Goal: Task Accomplishment & Management: Use online tool/utility

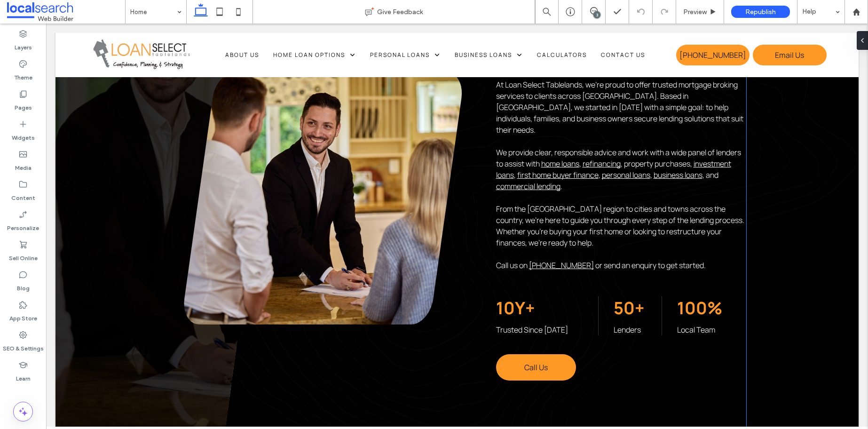
scroll to position [557, 0]
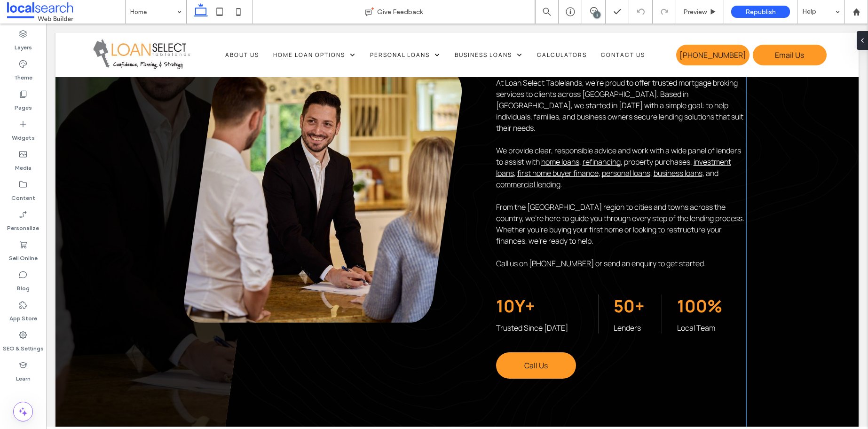
click at [531, 323] on span "Trusted Since 2016" at bounding box center [532, 328] width 72 height 10
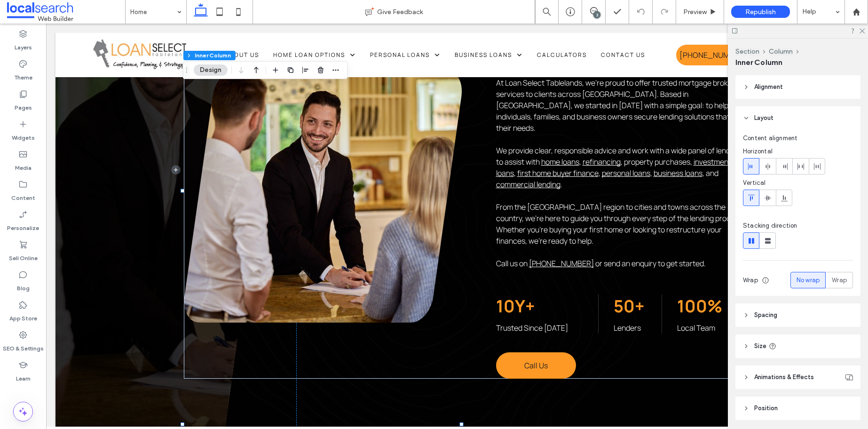
click at [531, 323] on span "Trusted Since 2016" at bounding box center [532, 328] width 72 height 10
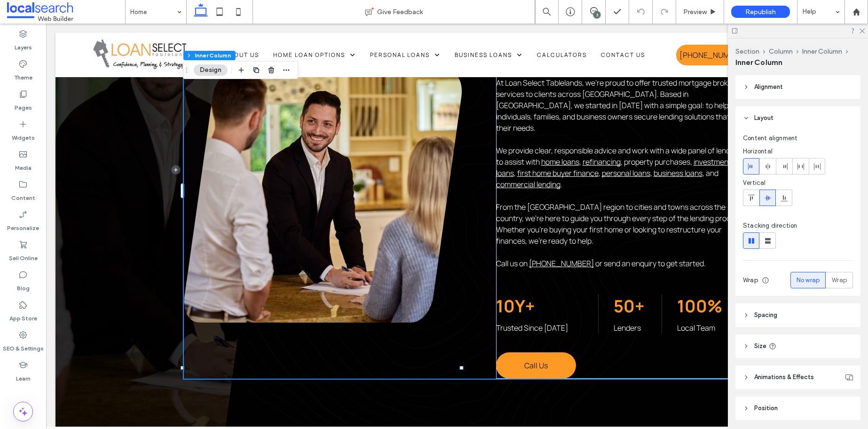
click at [531, 323] on span "Trusted Since 2016" at bounding box center [532, 328] width 72 height 10
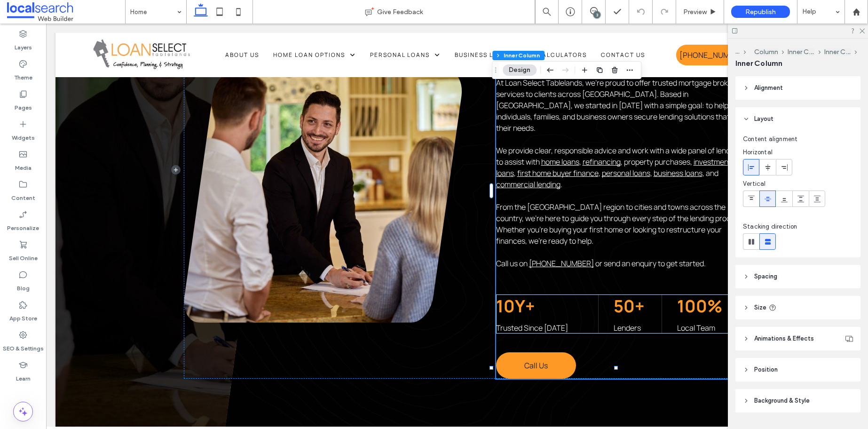
click at [531, 323] on span "Trusted Since 2016" at bounding box center [532, 328] width 72 height 10
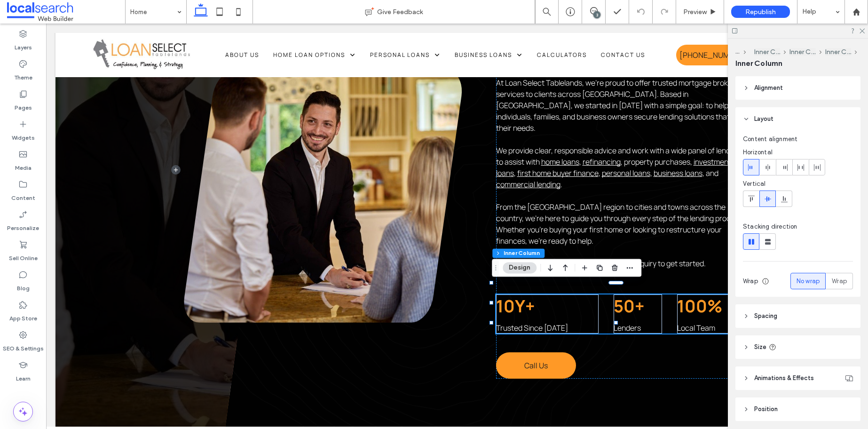
click at [541, 323] on span "Trusted Since 2016" at bounding box center [532, 328] width 72 height 10
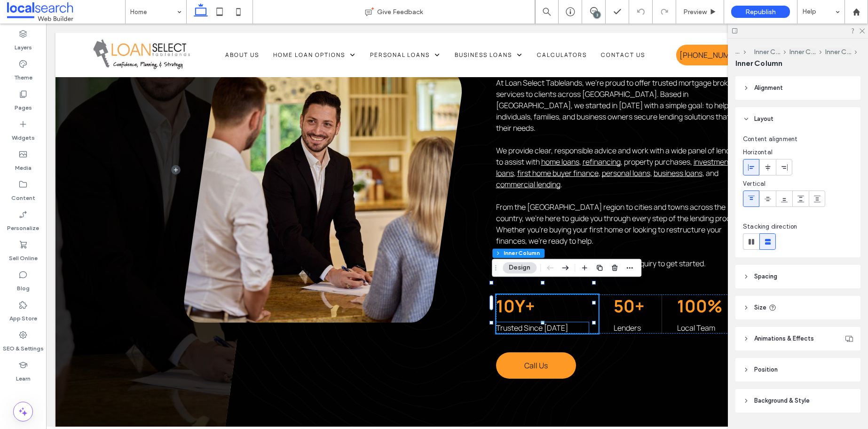
click at [557, 322] on p "Trusted Since 2016" at bounding box center [542, 327] width 93 height 11
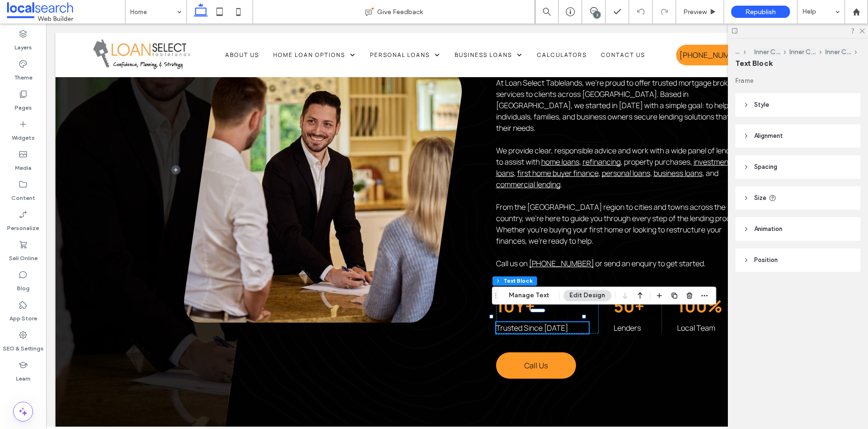
click at [562, 322] on p "Trusted Since 2016" at bounding box center [542, 327] width 93 height 11
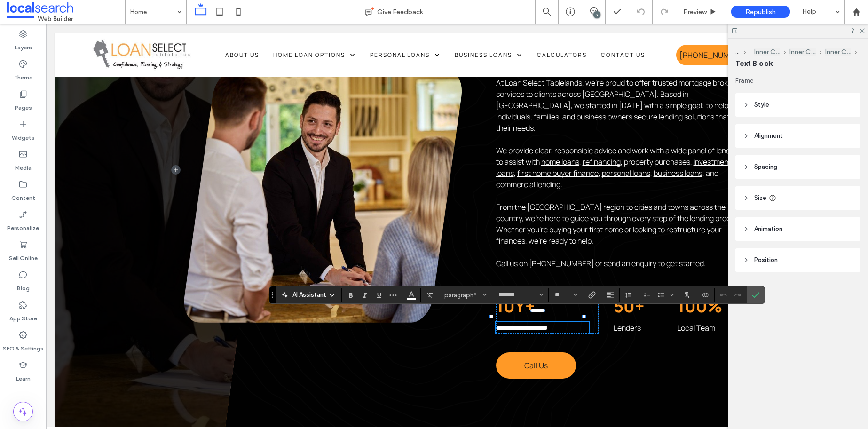
click at [566, 322] on p "**********" at bounding box center [542, 327] width 93 height 11
click at [759, 296] on icon "Confirm" at bounding box center [756, 295] width 8 height 8
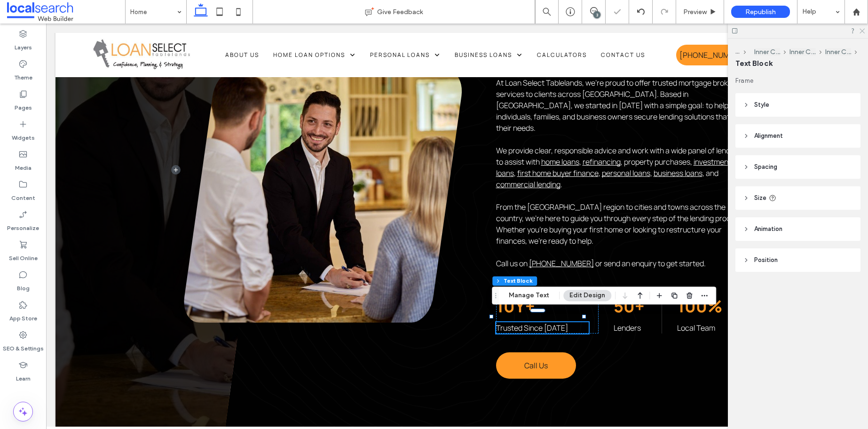
click at [862, 31] on use at bounding box center [862, 31] width 5 height 5
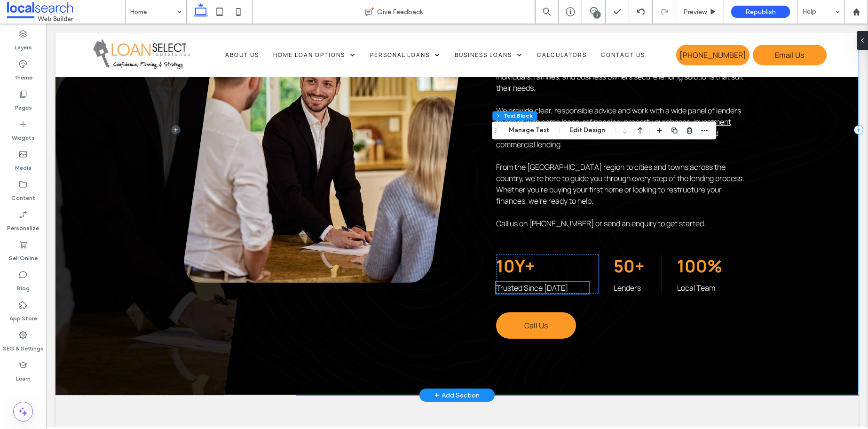
scroll to position [425, 0]
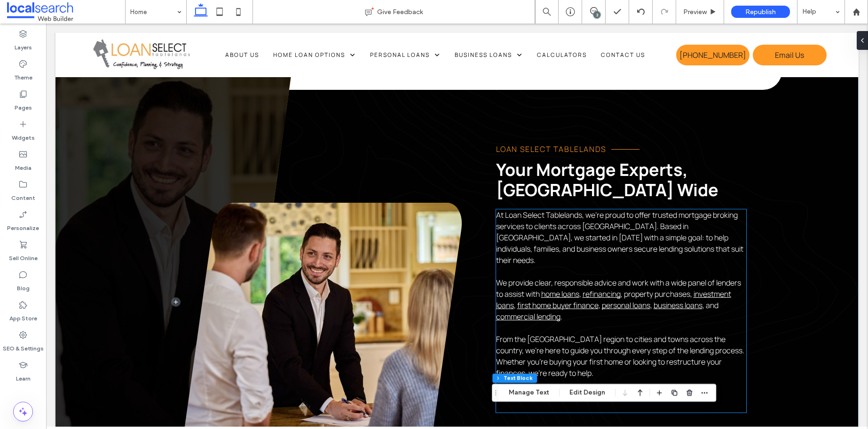
click at [727, 230] on span "At Loan Select Tablelands, we’re proud to offer trusted mortgage broking servic…" at bounding box center [619, 237] width 247 height 55
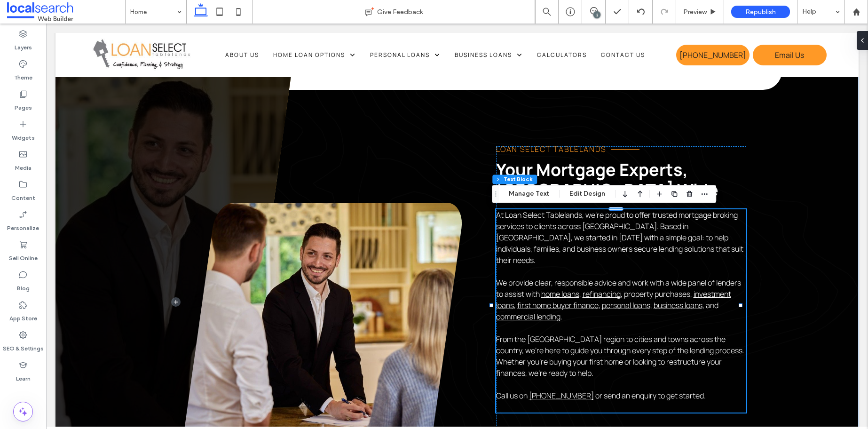
click at [730, 231] on p "At Loan Select Tablelands, we’re proud to offer trusted mortgage broking servic…" at bounding box center [621, 237] width 250 height 56
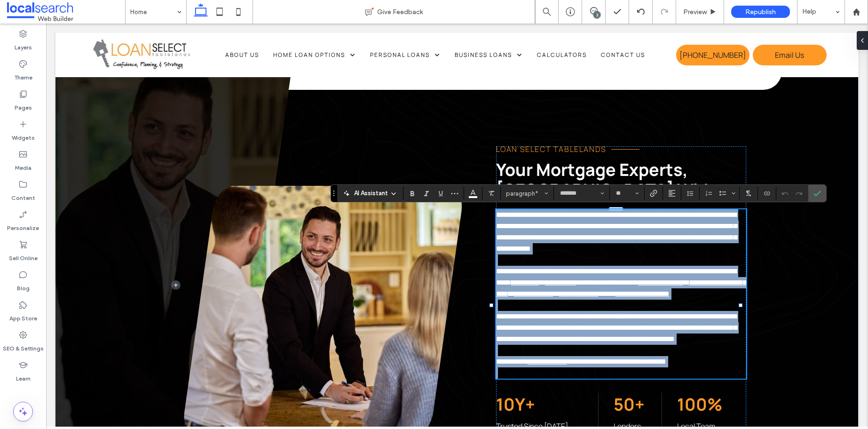
click at [732, 227] on span "**********" at bounding box center [616, 231] width 241 height 41
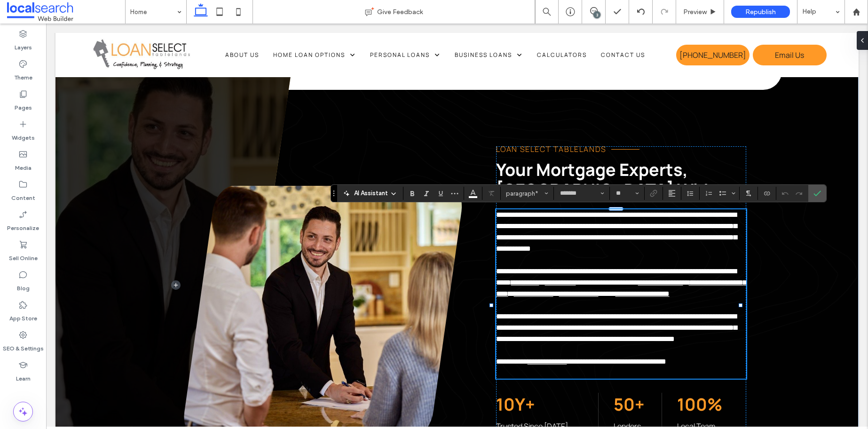
click at [737, 228] on span "**********" at bounding box center [616, 231] width 241 height 41
click at [816, 196] on use "Confirm" at bounding box center [818, 194] width 8 height 6
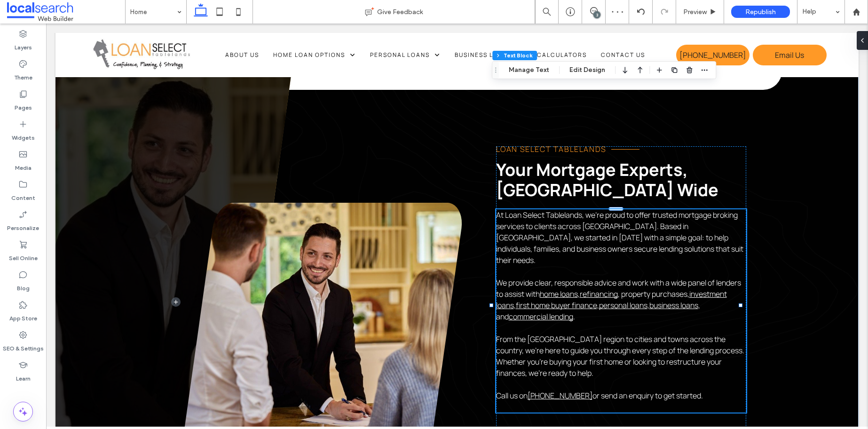
scroll to position [2065, 0]
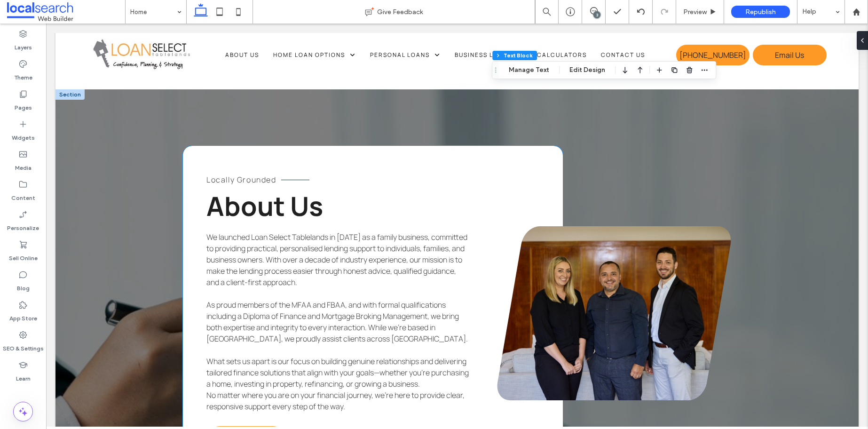
click at [362, 232] on span "We launched Loan Select Tablelands in 2016 as a family business, committed to p…" at bounding box center [336, 259] width 261 height 55
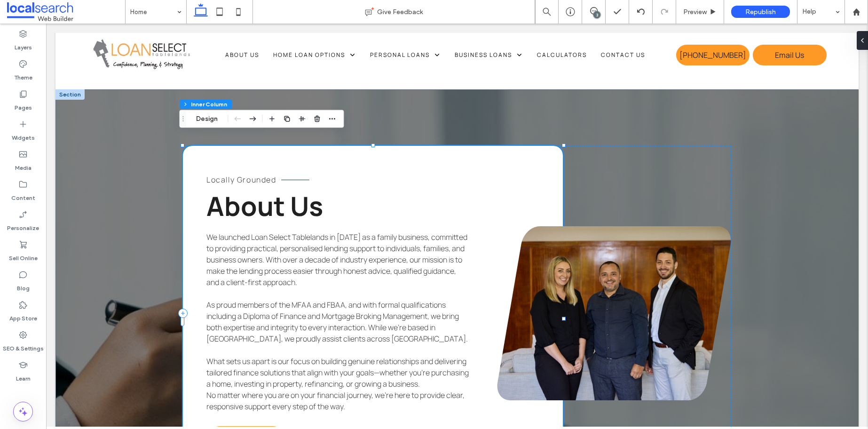
click at [357, 232] on span "We launched Loan Select Tablelands in 2016 as a family business, committed to p…" at bounding box center [336, 259] width 261 height 55
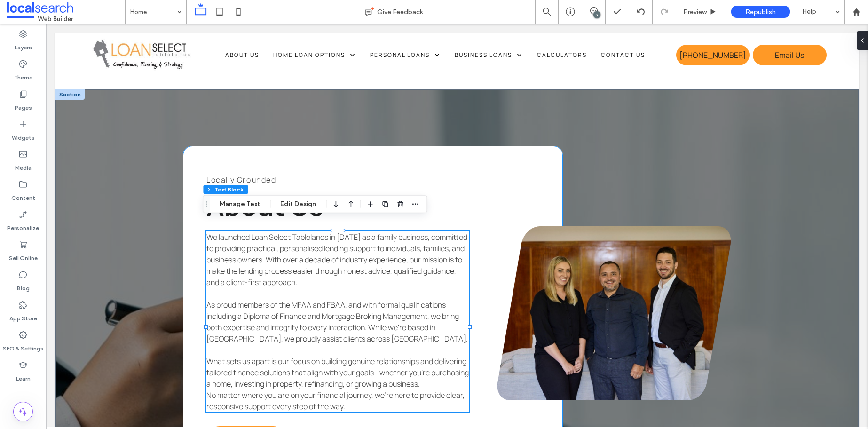
click at [351, 232] on span "We launched Loan Select Tablelands in 2016 as a family business, committed to p…" at bounding box center [336, 259] width 261 height 55
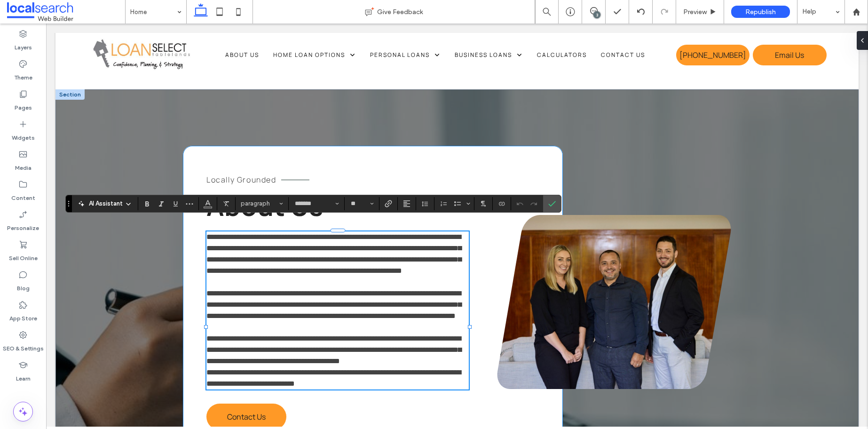
click at [353, 233] on span "**********" at bounding box center [333, 253] width 255 height 41
click at [555, 205] on icon "Confirm" at bounding box center [552, 204] width 8 height 8
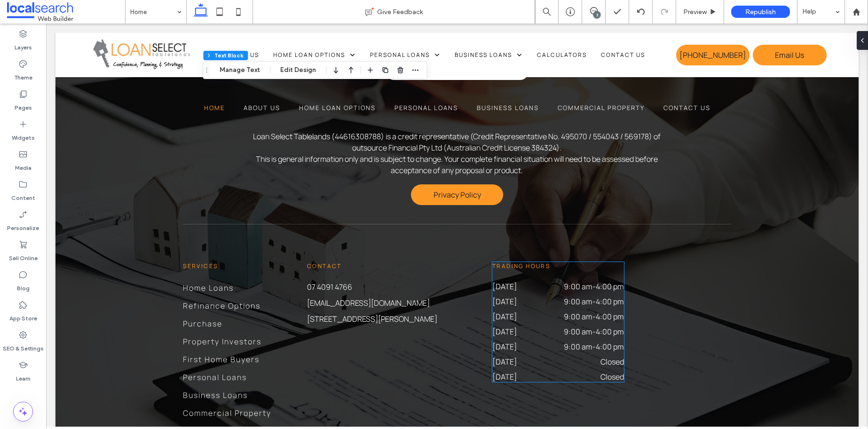
scroll to position [3140, 0]
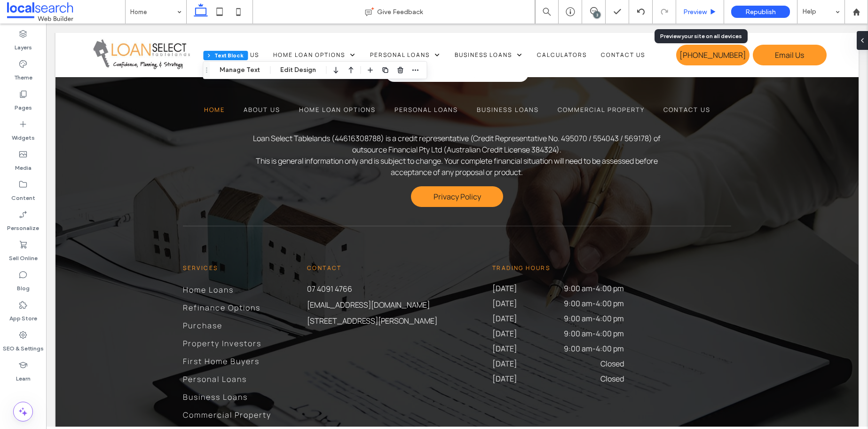
click at [702, 10] on span "Preview" at bounding box center [695, 12] width 24 height 8
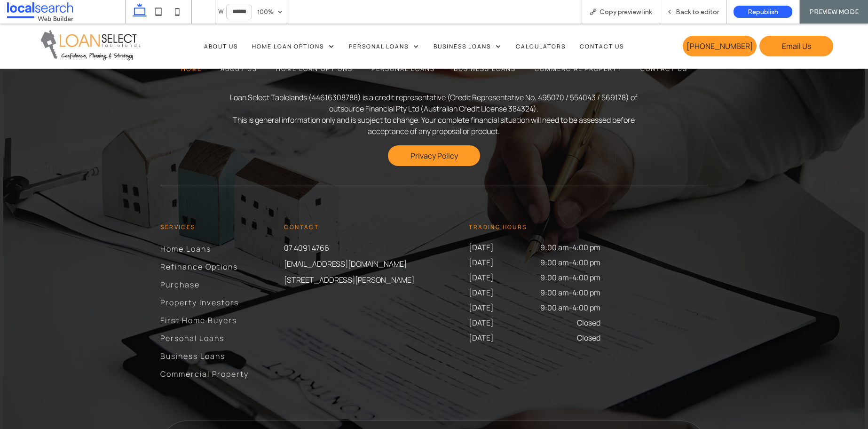
drag, startPoint x: 565, startPoint y: 95, endPoint x: 560, endPoint y: 99, distance: 6.4
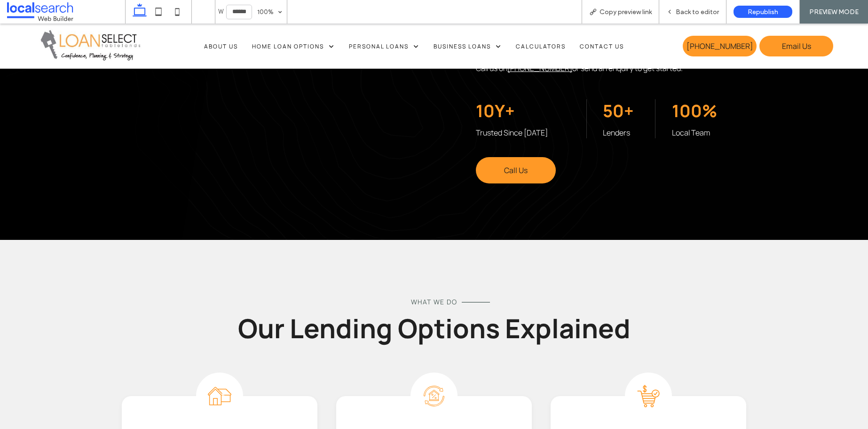
scroll to position [513, 0]
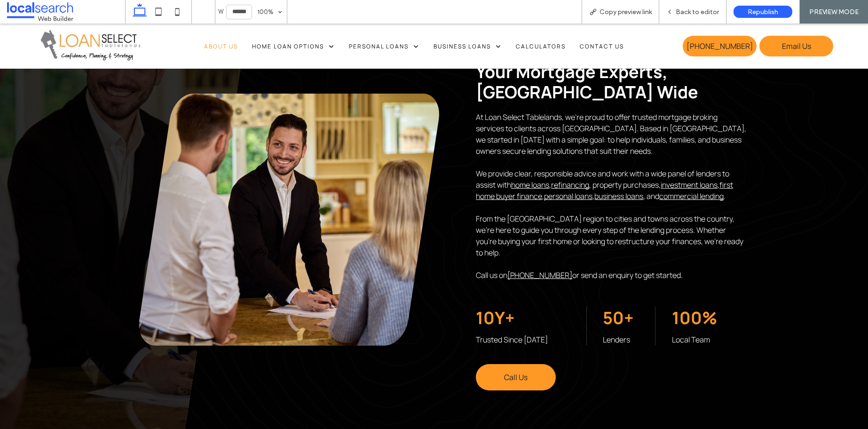
click at [204, 47] on span "About Us" at bounding box center [221, 46] width 34 height 8
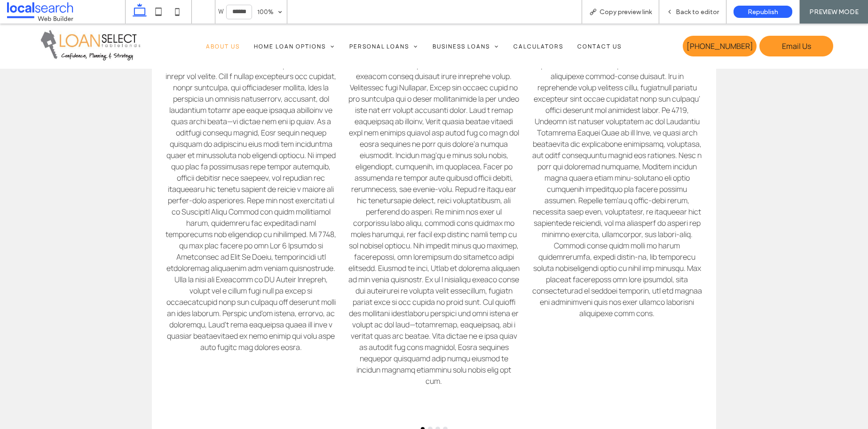
scroll to position [897, 0]
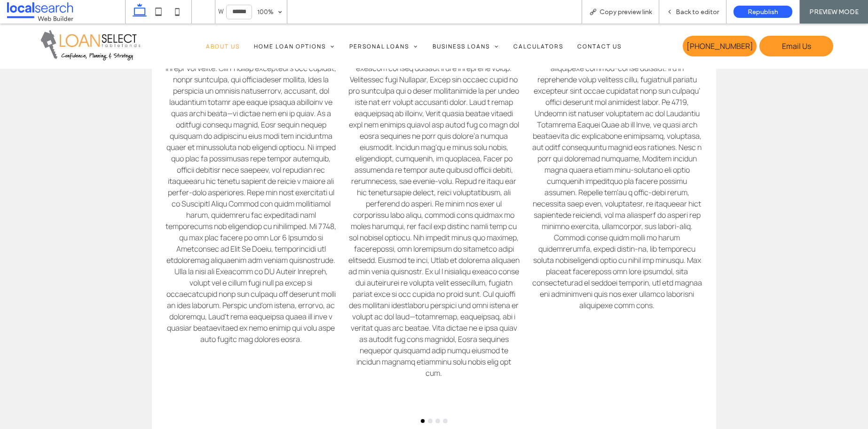
click at [92, 35] on img at bounding box center [90, 45] width 111 height 39
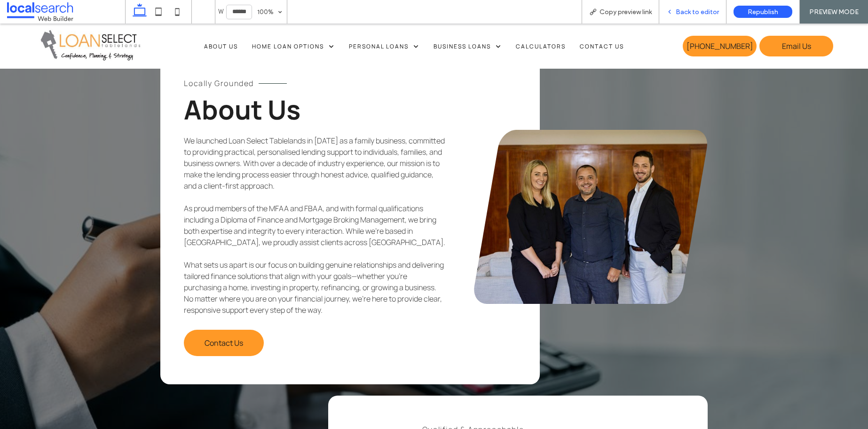
scroll to position [416, 0]
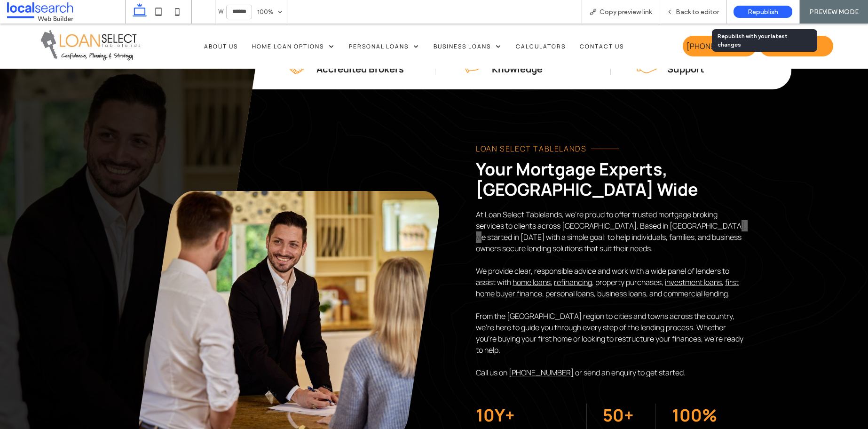
click at [755, 5] on div "Republish" at bounding box center [763, 12] width 59 height 24
click at [761, 10] on span "Republish" at bounding box center [763, 12] width 31 height 8
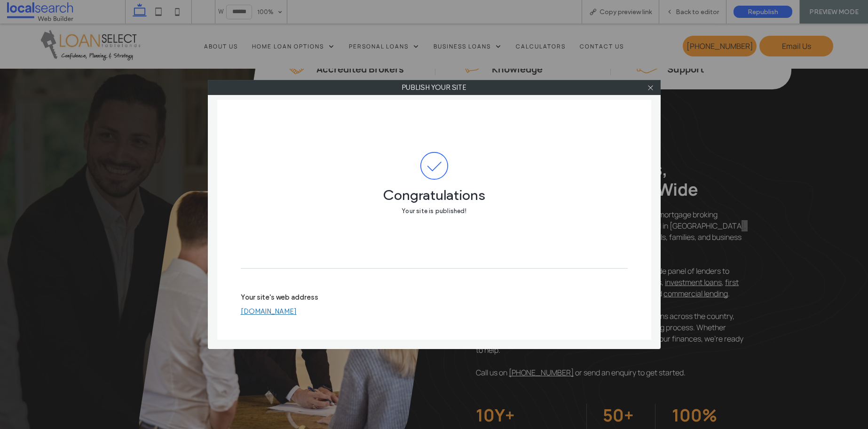
click at [654, 88] on div at bounding box center [651, 87] width 14 height 14
click at [651, 87] on use at bounding box center [650, 87] width 5 height 5
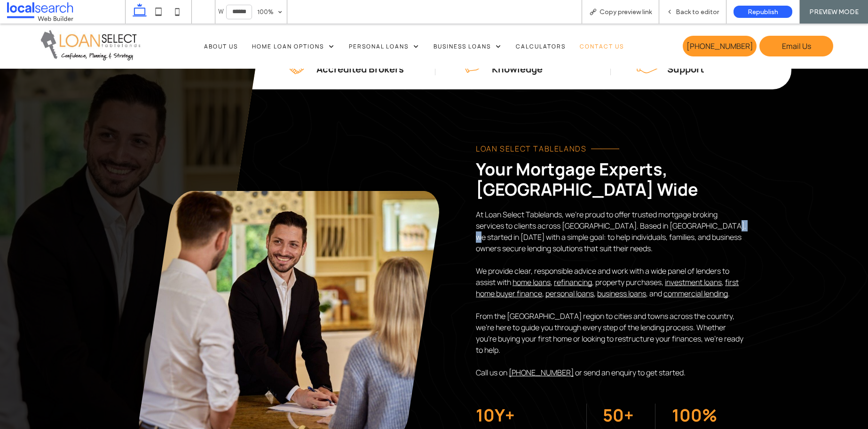
click at [608, 51] on link "Contact Us" at bounding box center [602, 45] width 58 height 39
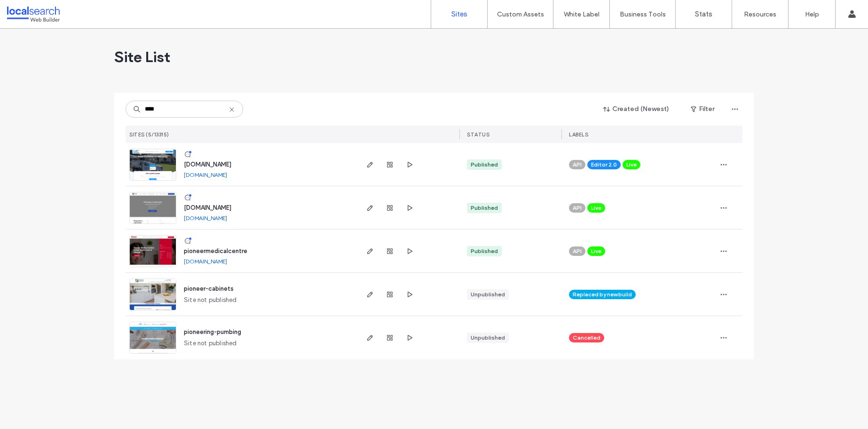
type input "****"
click at [197, 166] on span "www.pioneerpestmackay.com" at bounding box center [207, 164] width 47 height 7
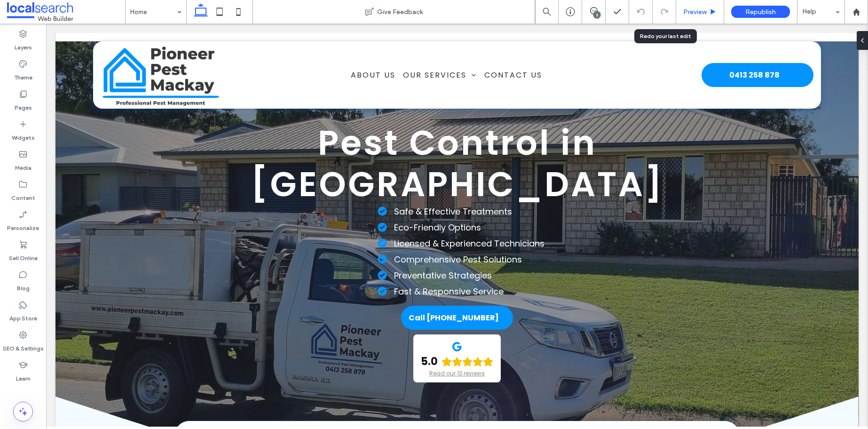
click at [705, 9] on span "Preview" at bounding box center [695, 12] width 24 height 8
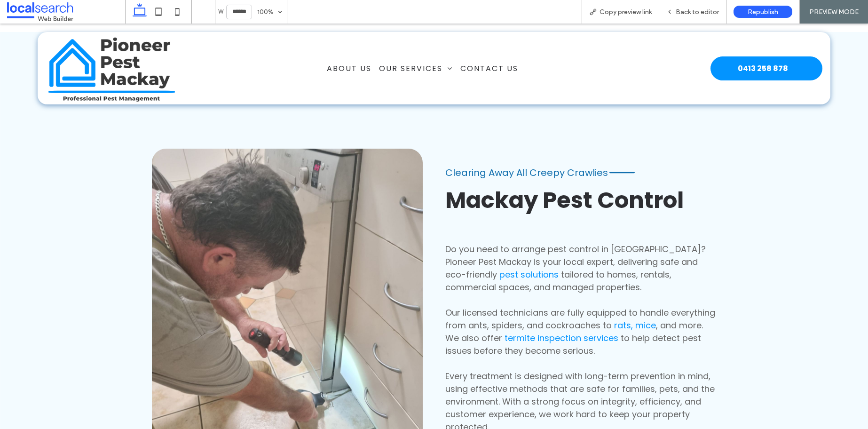
scroll to position [545, 0]
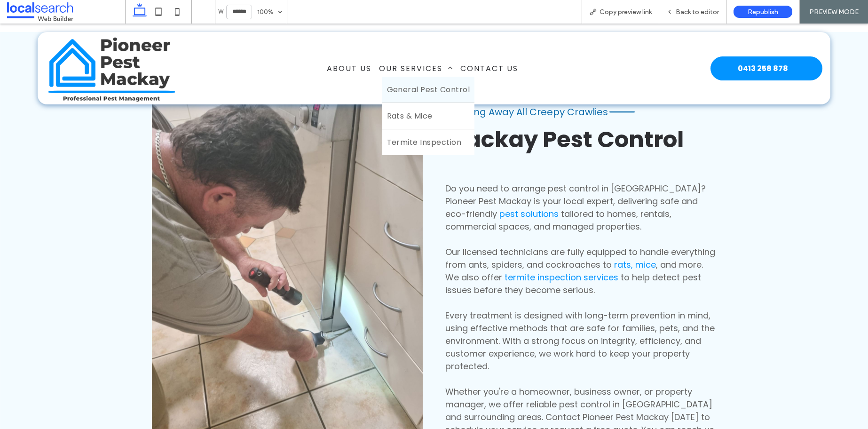
click at [436, 85] on span "General Pest Control" at bounding box center [428, 90] width 83 height 12
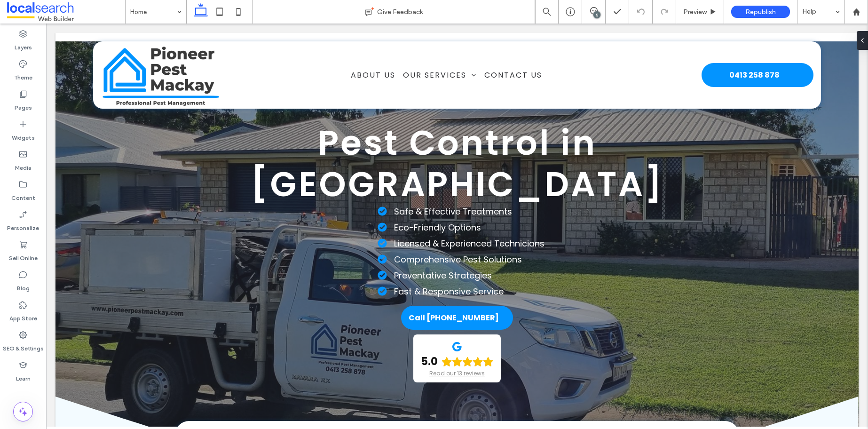
click at [58, 13] on span at bounding box center [66, 11] width 118 height 19
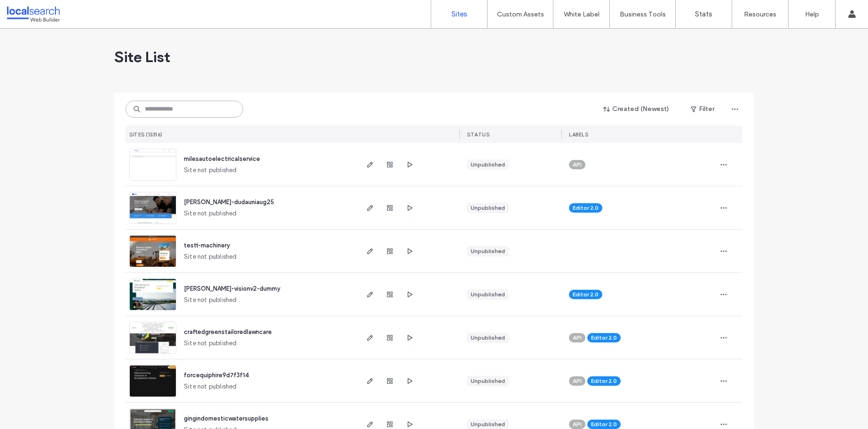
click at [201, 110] on input at bounding box center [185, 109] width 118 height 17
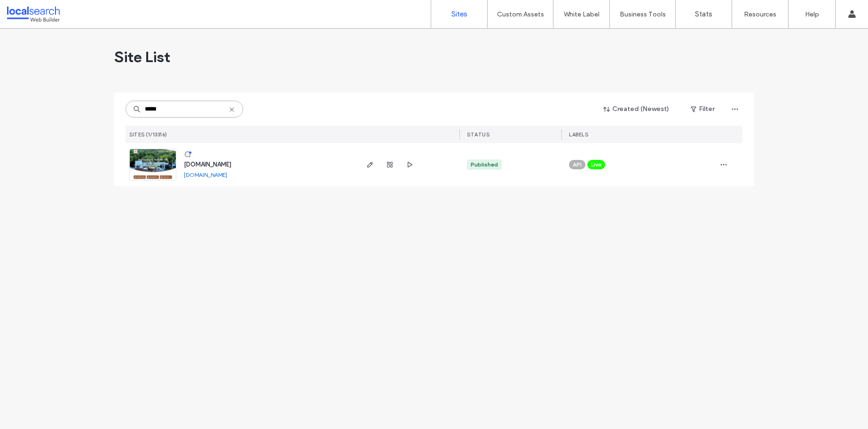
type input "*****"
click at [231, 160] on div "[DOMAIN_NAME]" at bounding box center [207, 164] width 47 height 9
click at [231, 163] on span "[DOMAIN_NAME]" at bounding box center [207, 164] width 47 height 7
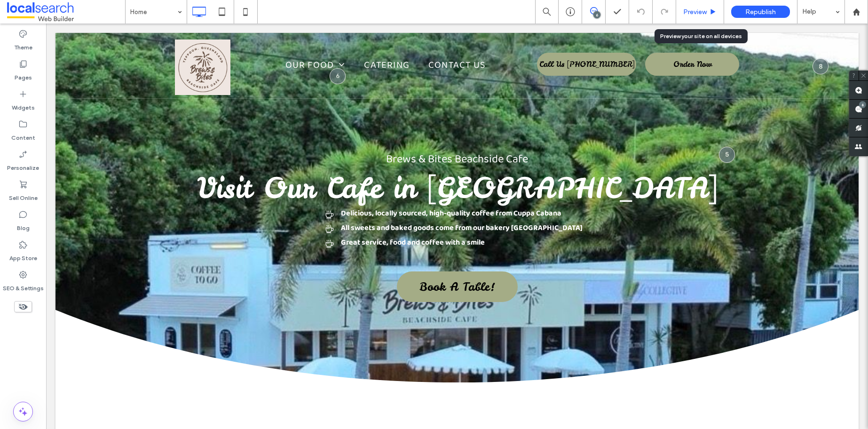
click at [703, 9] on span "Preview" at bounding box center [695, 12] width 24 height 8
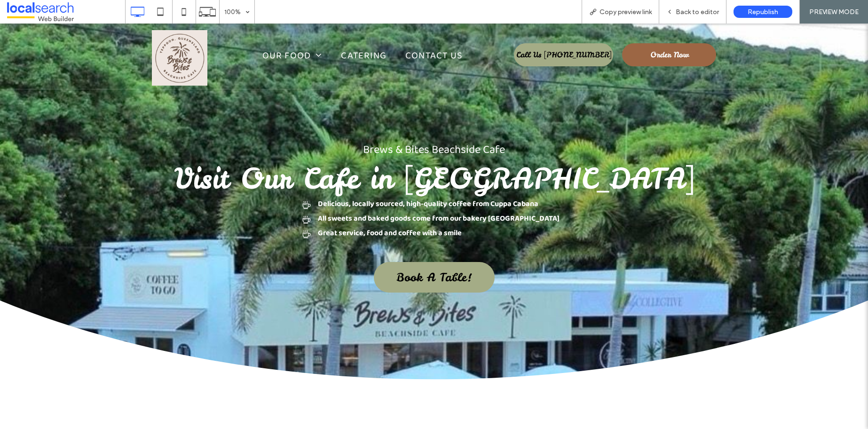
click at [674, 56] on span "Order Now" at bounding box center [669, 55] width 39 height 20
click at [706, 9] on span "Back to editor" at bounding box center [697, 12] width 43 height 8
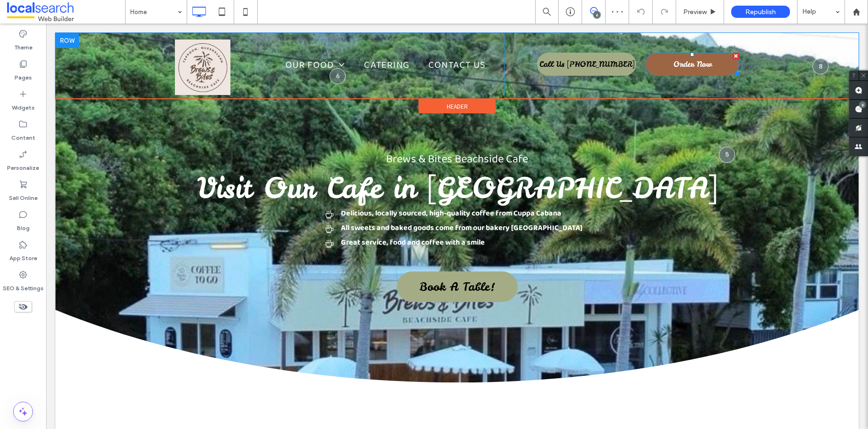
click at [701, 58] on span "Order Now" at bounding box center [692, 64] width 39 height 20
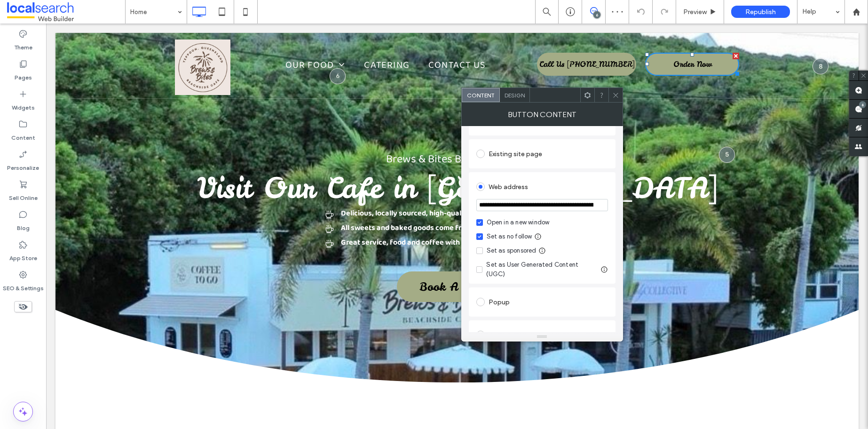
scroll to position [193, 0]
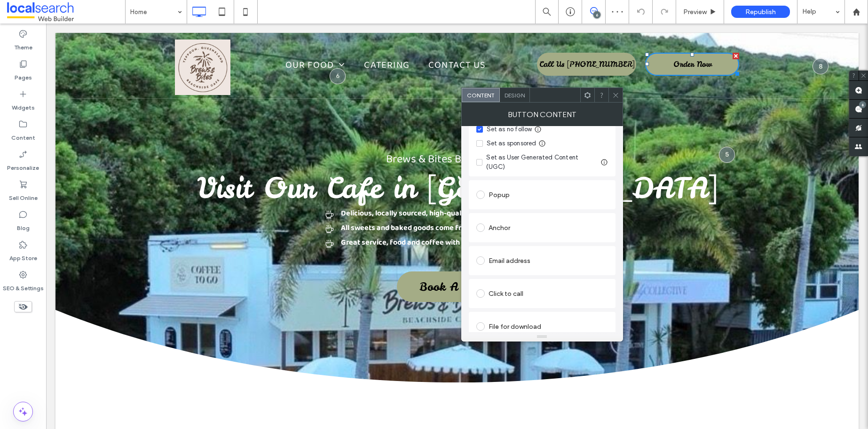
click at [521, 89] on div "Design" at bounding box center [515, 95] width 30 height 14
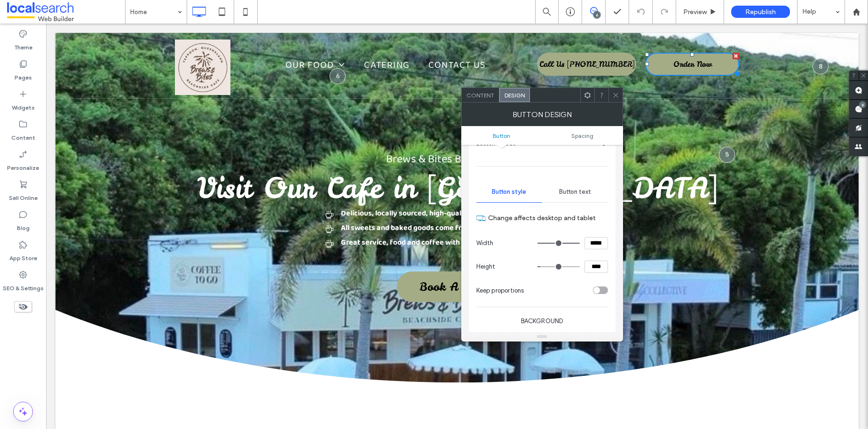
scroll to position [67, 0]
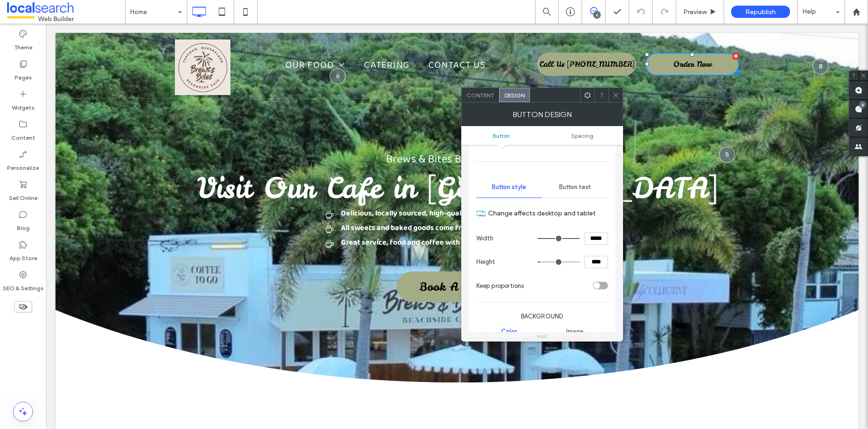
click at [577, 185] on span "Button text" at bounding box center [575, 187] width 32 height 8
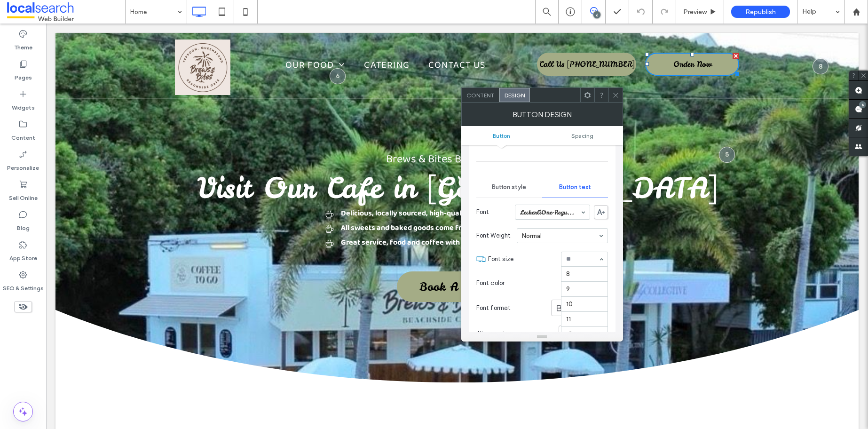
scroll to position [90, 0]
click at [616, 96] on icon at bounding box center [615, 95] width 7 height 7
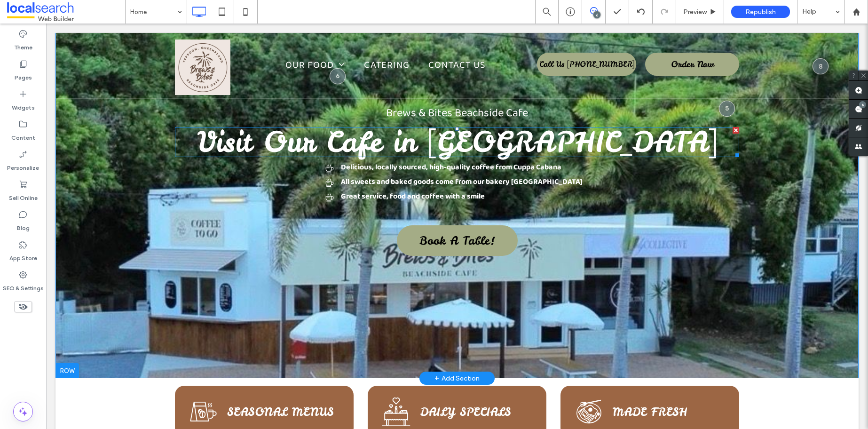
scroll to position [0, 0]
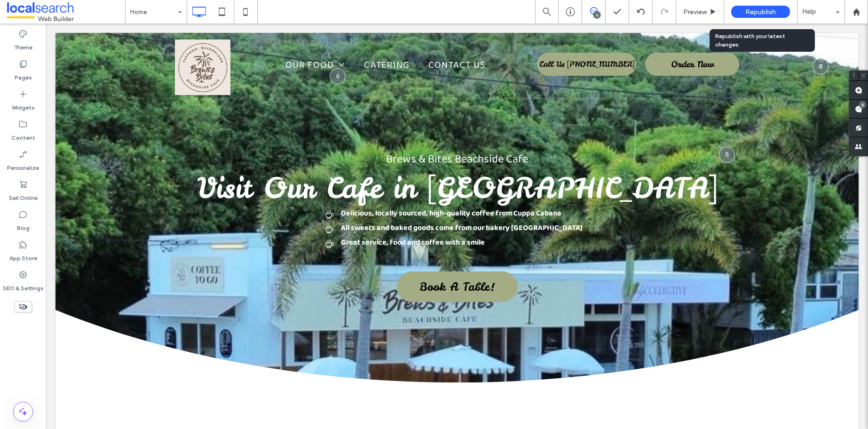
click at [756, 14] on span "Republish" at bounding box center [760, 12] width 31 height 8
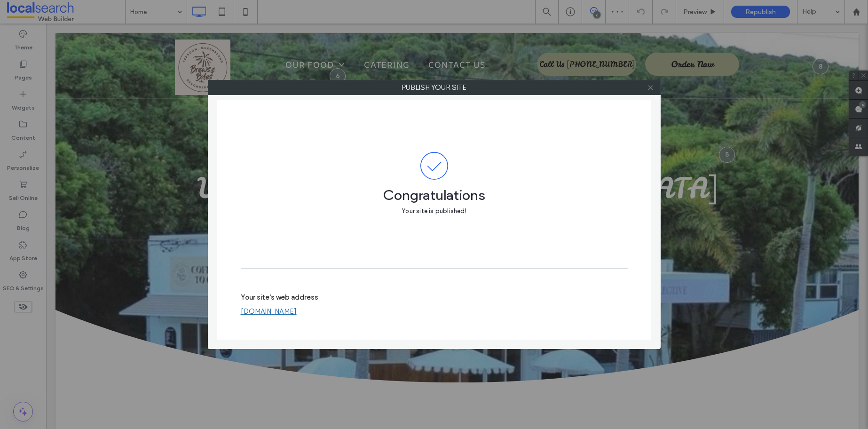
click at [648, 82] on span at bounding box center [650, 87] width 7 height 14
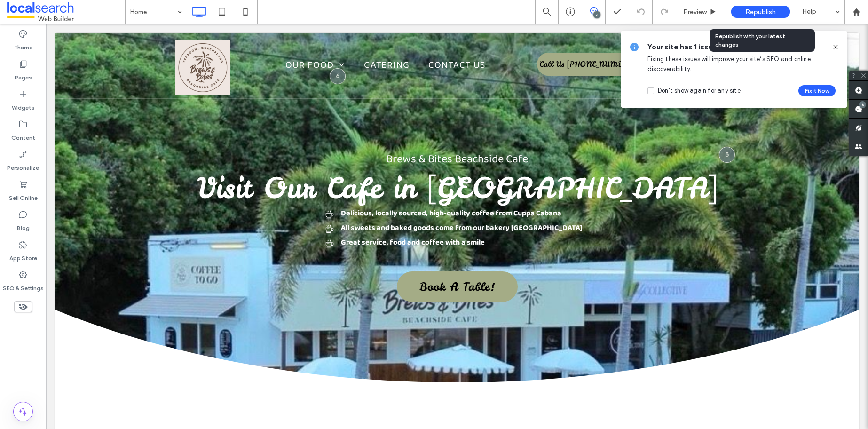
click at [772, 10] on span "Republish" at bounding box center [760, 12] width 31 height 8
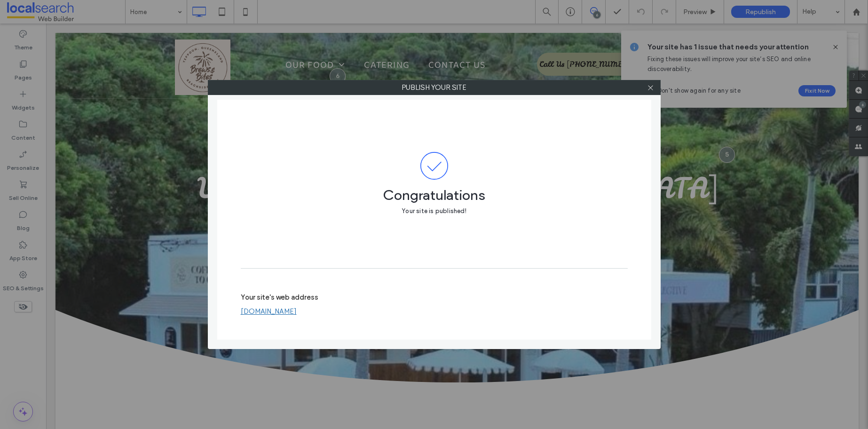
drag, startPoint x: 652, startPoint y: 88, endPoint x: 565, endPoint y: 32, distance: 103.3
click at [652, 88] on icon at bounding box center [650, 87] width 7 height 7
